Goal: Task Accomplishment & Management: Manage account settings

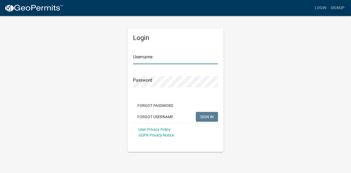
click at [140, 61] on input "Username" at bounding box center [175, 58] width 85 height 11
type input "KaliFerger"
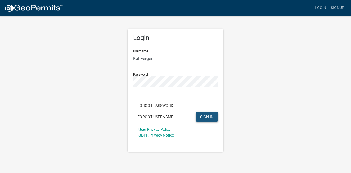
click at [214, 116] on button "SIGN IN" at bounding box center [207, 117] width 22 height 10
click at [157, 107] on button "Forgot Password" at bounding box center [155, 106] width 45 height 10
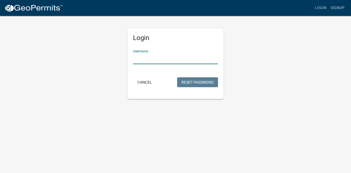
click at [167, 59] on input "Username" at bounding box center [175, 58] width 85 height 11
type input "KaliFerger"
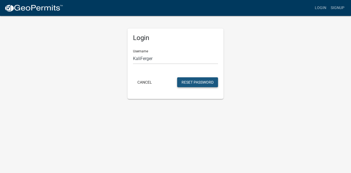
click at [195, 80] on button "Reset Password" at bounding box center [197, 82] width 41 height 10
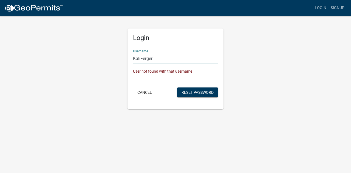
click at [152, 58] on input "KaliFerger" at bounding box center [175, 58] width 85 height 11
type input "[PERSON_NAME]"
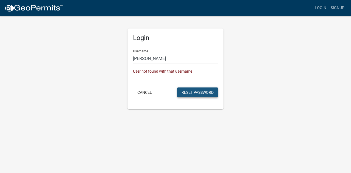
click at [204, 92] on button "Reset Password" at bounding box center [197, 92] width 41 height 10
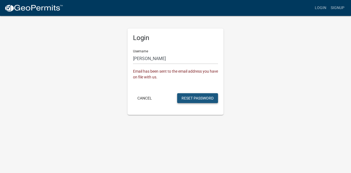
click at [205, 97] on button "Reset Password" at bounding box center [197, 98] width 41 height 10
click at [199, 98] on button "Reset Password" at bounding box center [197, 98] width 41 height 10
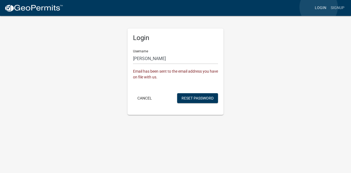
click at [319, 7] on link "Login" at bounding box center [321, 8] width 16 height 10
click at [145, 99] on button "Cancel" at bounding box center [144, 98] width 23 height 10
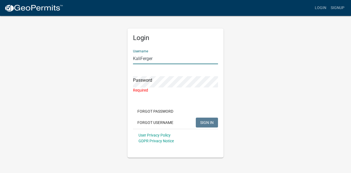
click at [141, 61] on input "KaliFerger" at bounding box center [175, 58] width 85 height 11
type input "[PERSON_NAME]"
click at [144, 87] on div "Required" at bounding box center [175, 90] width 85 height 6
click at [145, 91] on div "Required" at bounding box center [175, 90] width 85 height 6
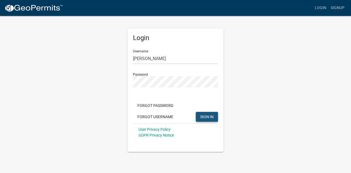
click at [208, 118] on span "SIGN IN" at bounding box center [206, 116] width 13 height 4
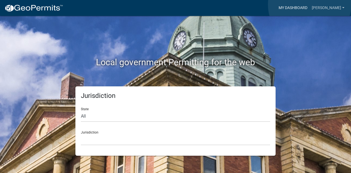
click at [310, 5] on link "My Dashboard" at bounding box center [292, 8] width 33 height 10
